Goal: Subscribe to service/newsletter

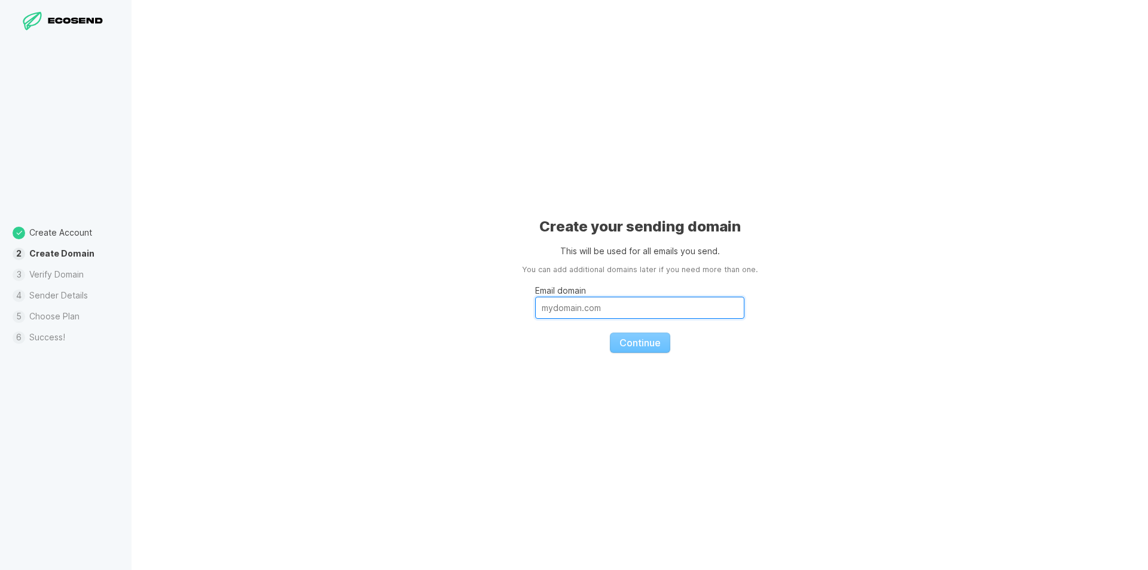
click at [643, 312] on input "Email domain" at bounding box center [639, 307] width 209 height 22
paste input "[EMAIL_ADDRESS][DOMAIN_NAME]"
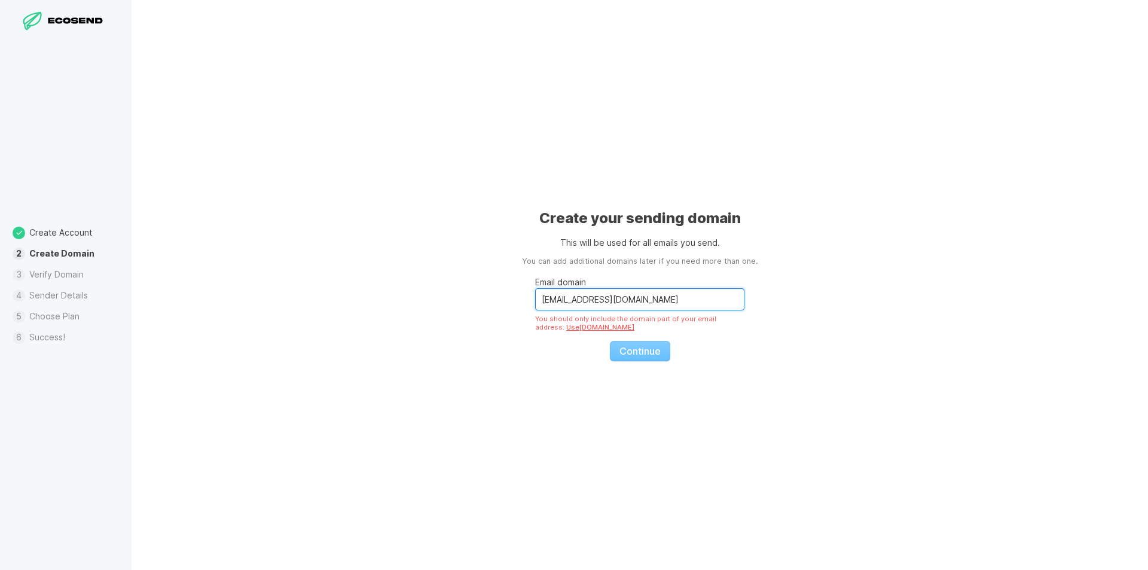
drag, startPoint x: 580, startPoint y: 298, endPoint x: 429, endPoint y: 321, distance: 153.5
click at [429, 321] on div "Create your sending domain This will be used for all emails you send. You can a…" at bounding box center [639, 285] width 1016 height 570
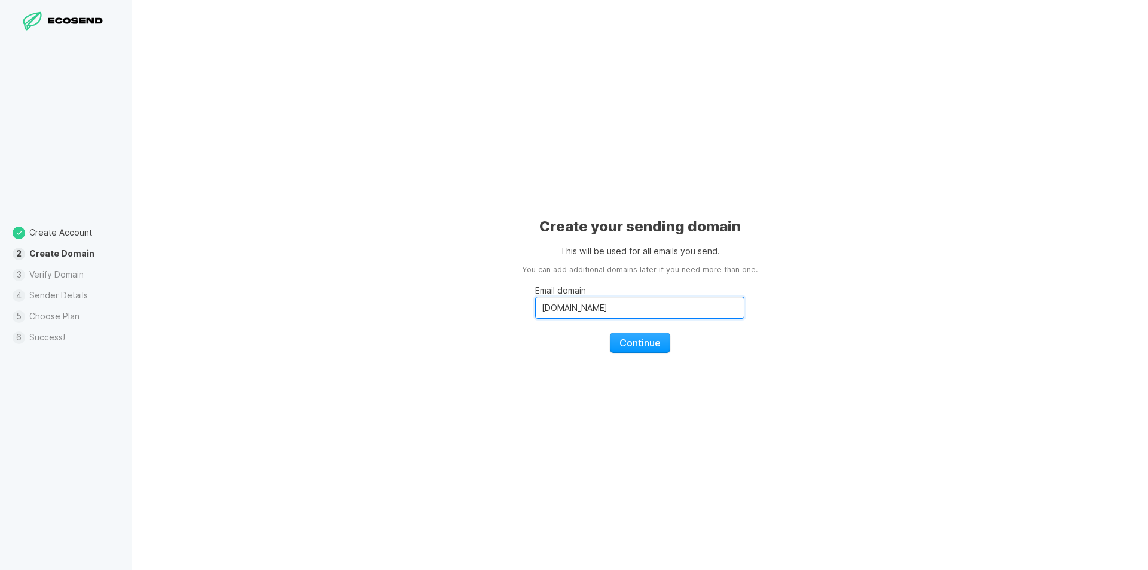
type input "[DOMAIN_NAME]"
click at [723, 454] on div "Create your sending domain This will be used for all emails you send. You can a…" at bounding box center [639, 285] width 1016 height 570
click at [654, 347] on span "Continue" at bounding box center [639, 343] width 41 height 12
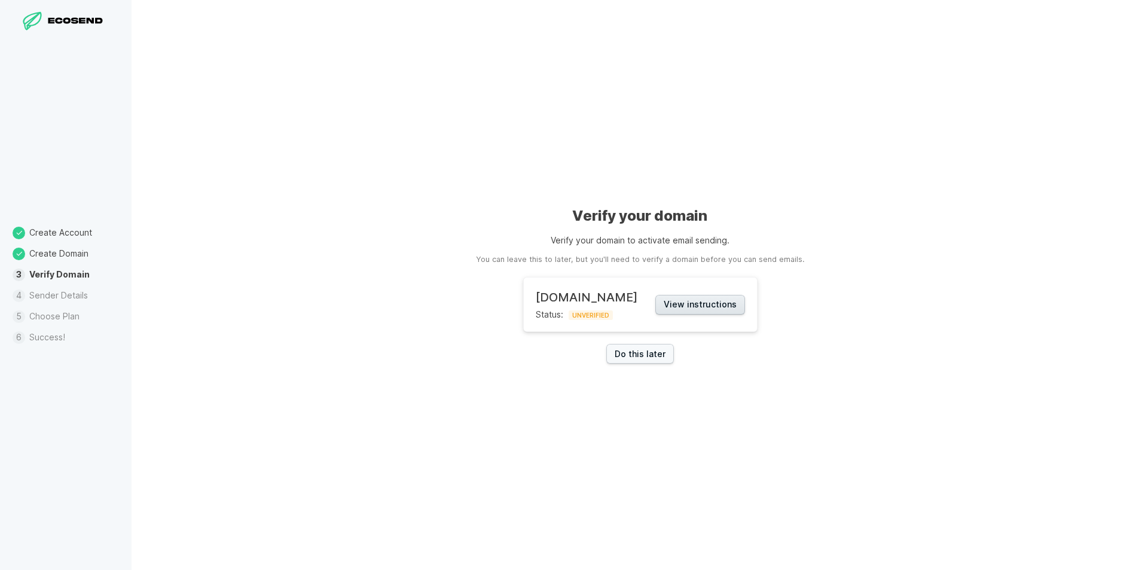
click at [712, 304] on button "View instructions" at bounding box center [700, 305] width 90 height 20
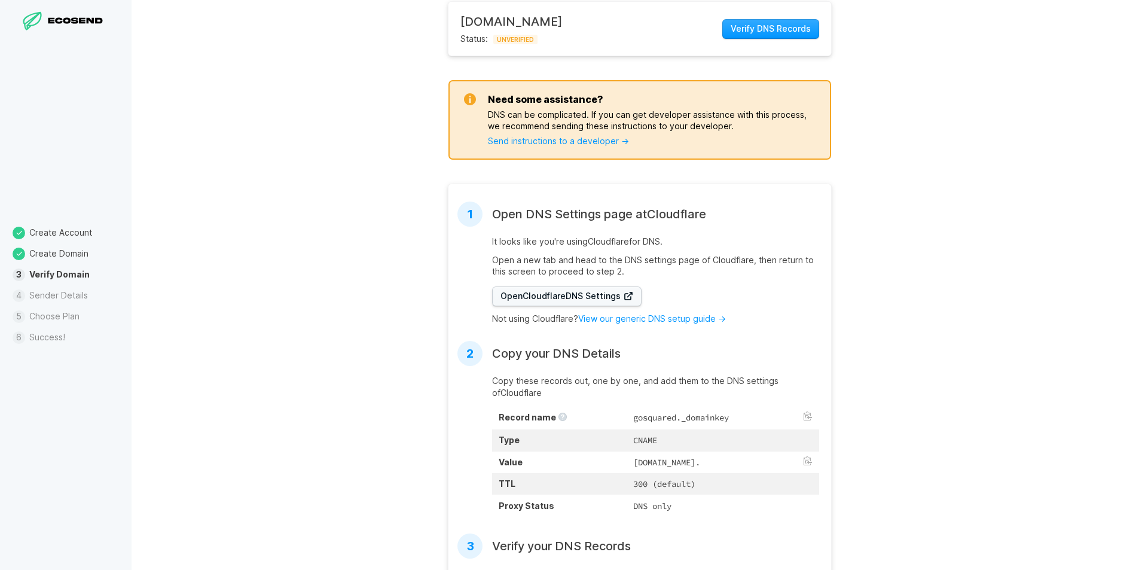
scroll to position [239, 0]
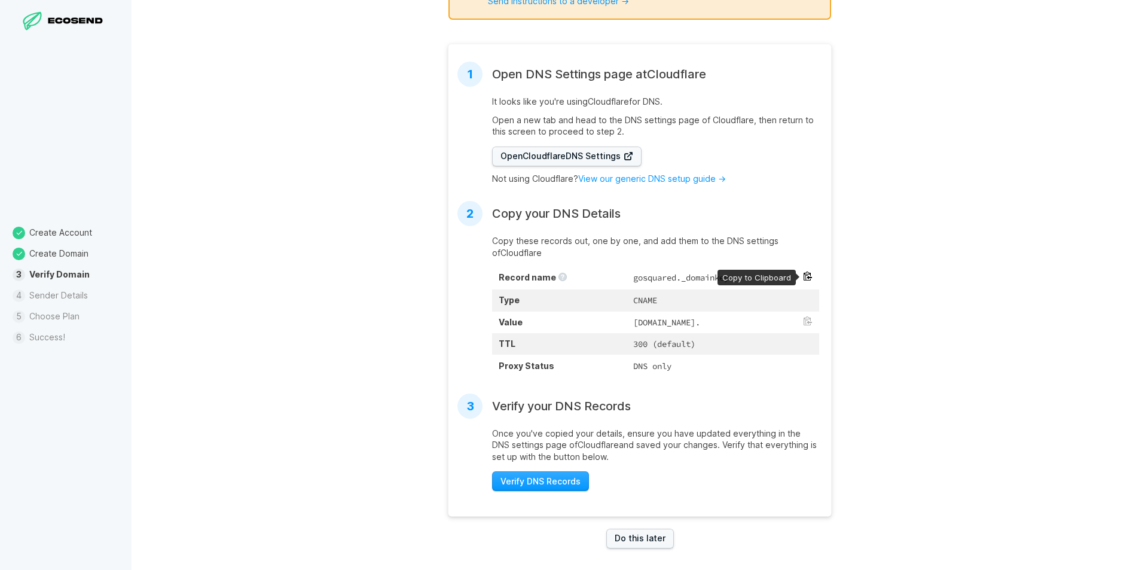
click at [803, 277] on button at bounding box center [808, 276] width 10 height 10
click at [807, 320] on button at bounding box center [808, 321] width 10 height 10
drag, startPoint x: 518, startPoint y: 484, endPoint x: 516, endPoint y: 471, distance: 13.3
click at [518, 485] on span "Verify DNS Records" at bounding box center [540, 481] width 80 height 12
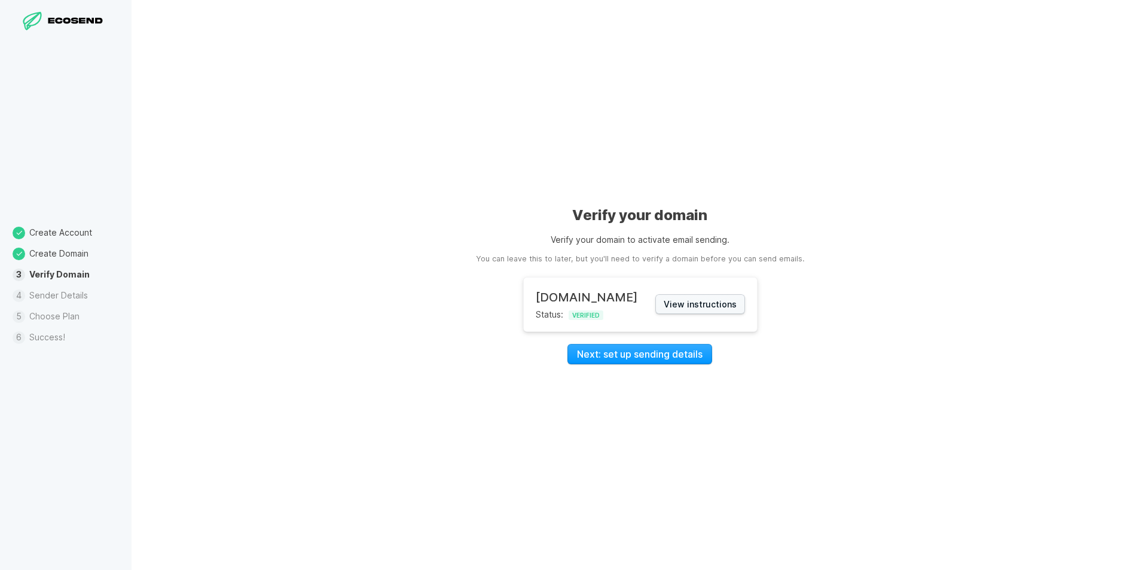
scroll to position [0, 0]
drag, startPoint x: 730, startPoint y: 304, endPoint x: 837, endPoint y: 563, distance: 280.1
click at [837, 563] on div "Verify your domain Verify your domain to activate email sending. You can leave …" at bounding box center [639, 285] width 1016 height 570
click at [635, 359] on link "Next: set up sending details" at bounding box center [639, 354] width 145 height 20
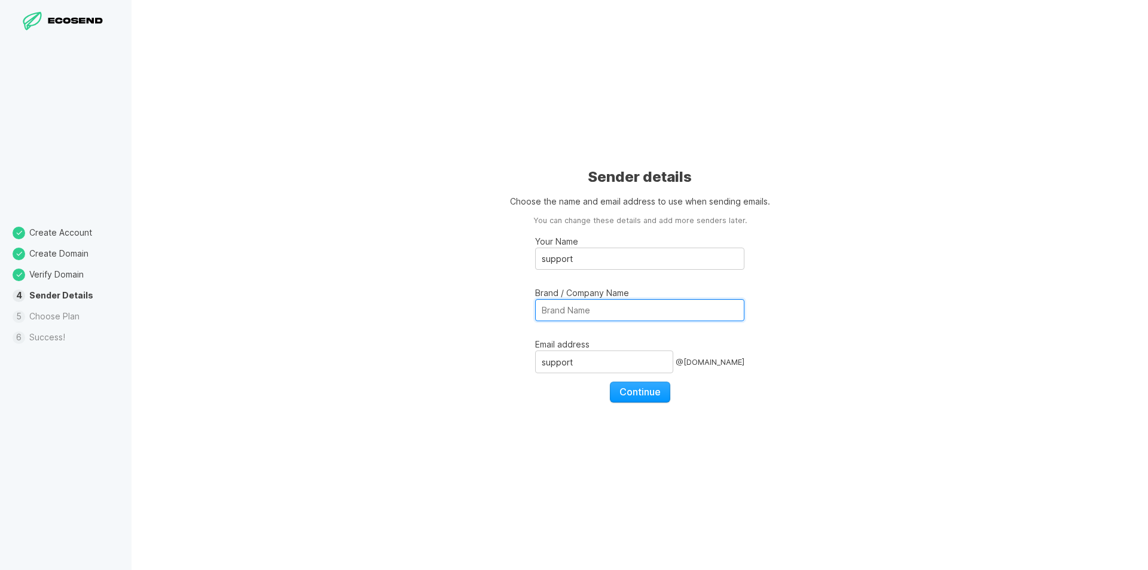
click at [590, 309] on input "Brand / Company Name" at bounding box center [639, 310] width 209 height 22
type input "EFS LLC"
click at [579, 265] on input "support" at bounding box center [639, 258] width 209 height 22
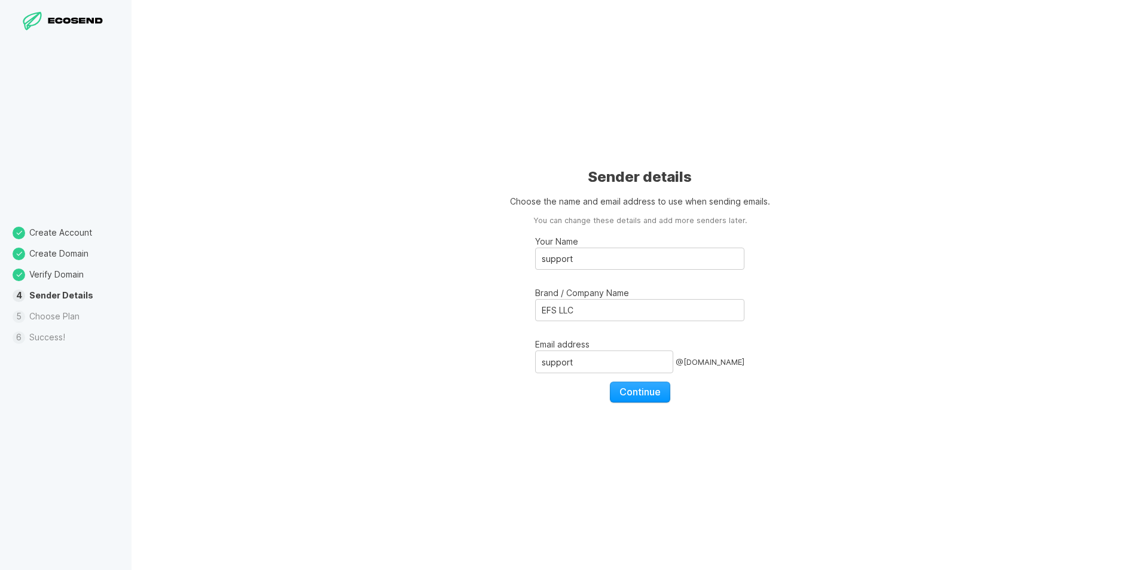
click at [452, 315] on div "Sender details Choose the name and email address to use when sending emails. Yo…" at bounding box center [639, 285] width 1016 height 570
click at [626, 392] on span "Continue" at bounding box center [639, 392] width 41 height 12
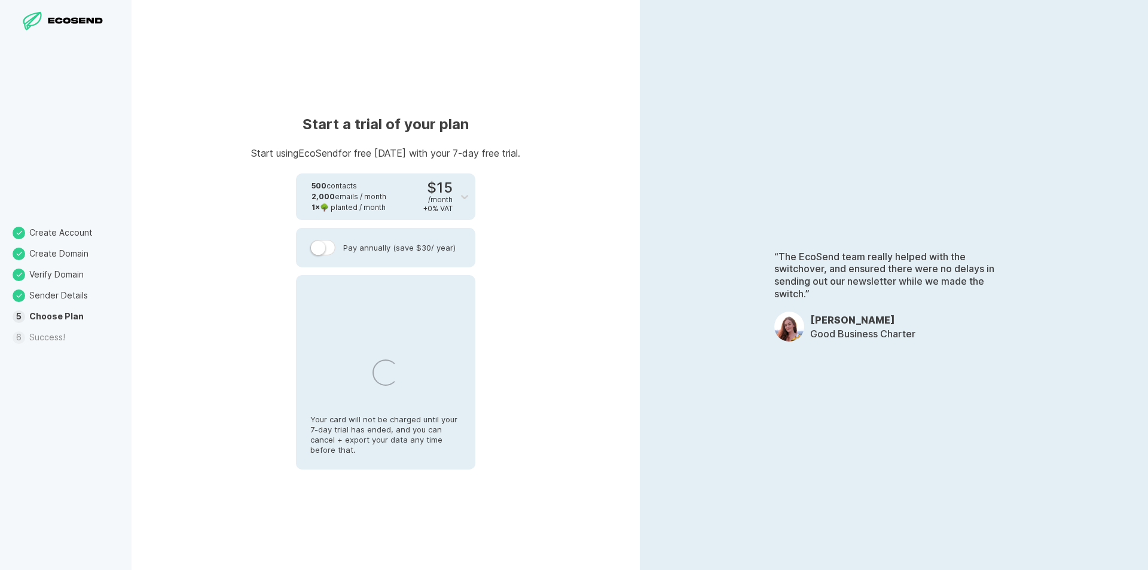
select select "US"
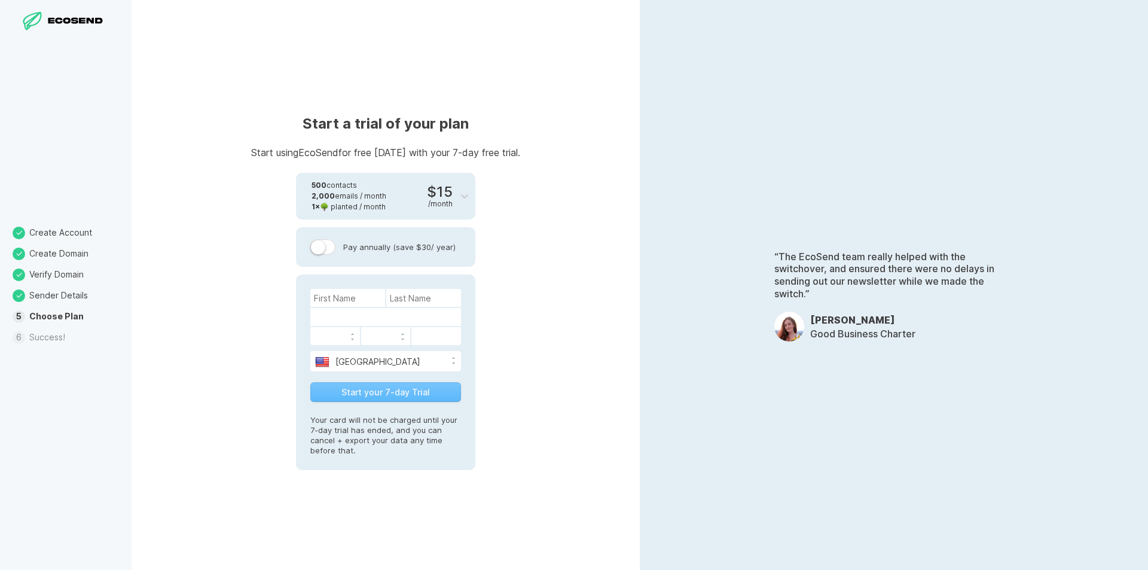
click at [322, 245] on label at bounding box center [322, 247] width 25 height 16
click at [0, 0] on input "Pay annually (save $30 / year)" at bounding box center [0, 0] width 0 height 0
click at [322, 245] on label at bounding box center [322, 247] width 25 height 16
click at [0, 0] on input "Pay annually (save $30 / year)" at bounding box center [0, 0] width 0 height 0
